Goal: Transaction & Acquisition: Purchase product/service

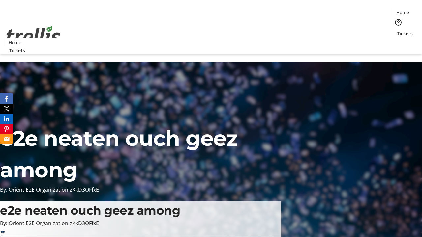
click at [397, 30] on span "Tickets" at bounding box center [405, 33] width 16 height 7
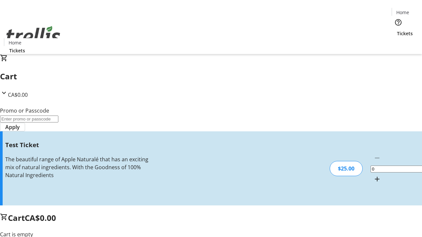
click at [373, 175] on mat-icon "Increment by one" at bounding box center [377, 179] width 8 height 8
type input "1"
